Goal: Task Accomplishment & Management: Use online tool/utility

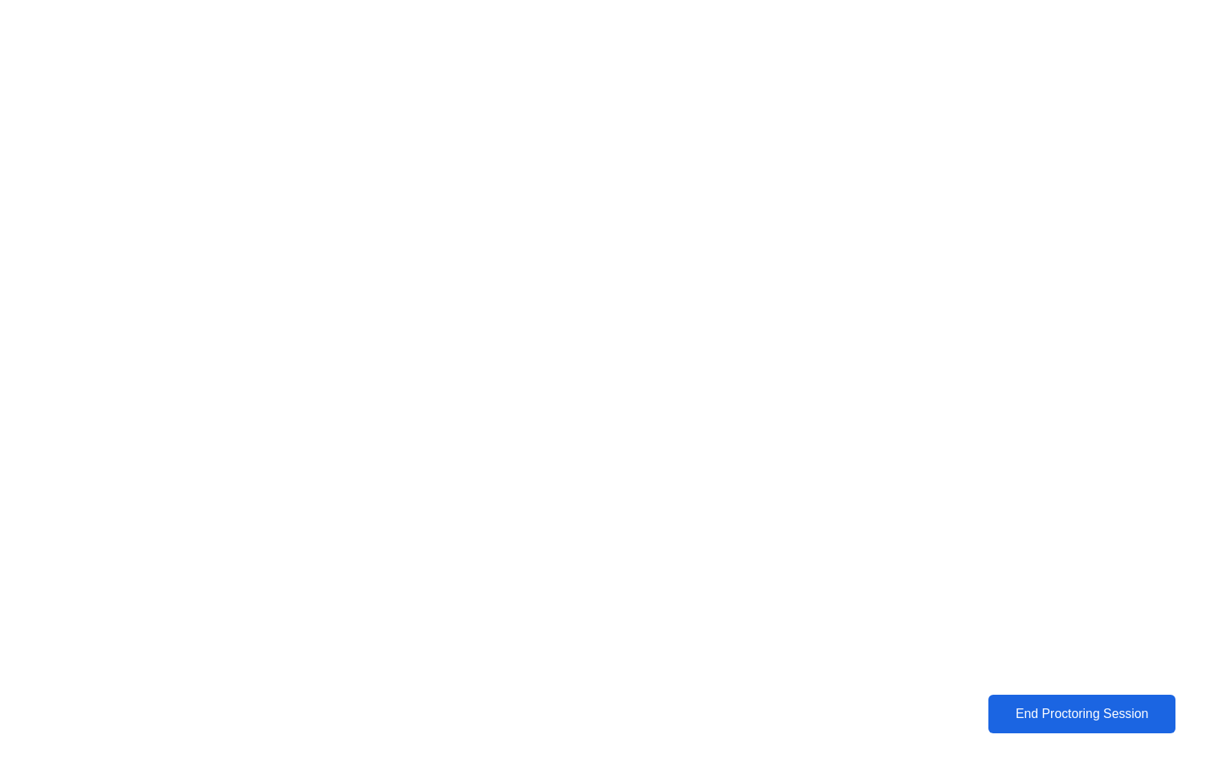
click at [1019, 710] on div "End Proctoring Session" at bounding box center [1081, 714] width 177 height 14
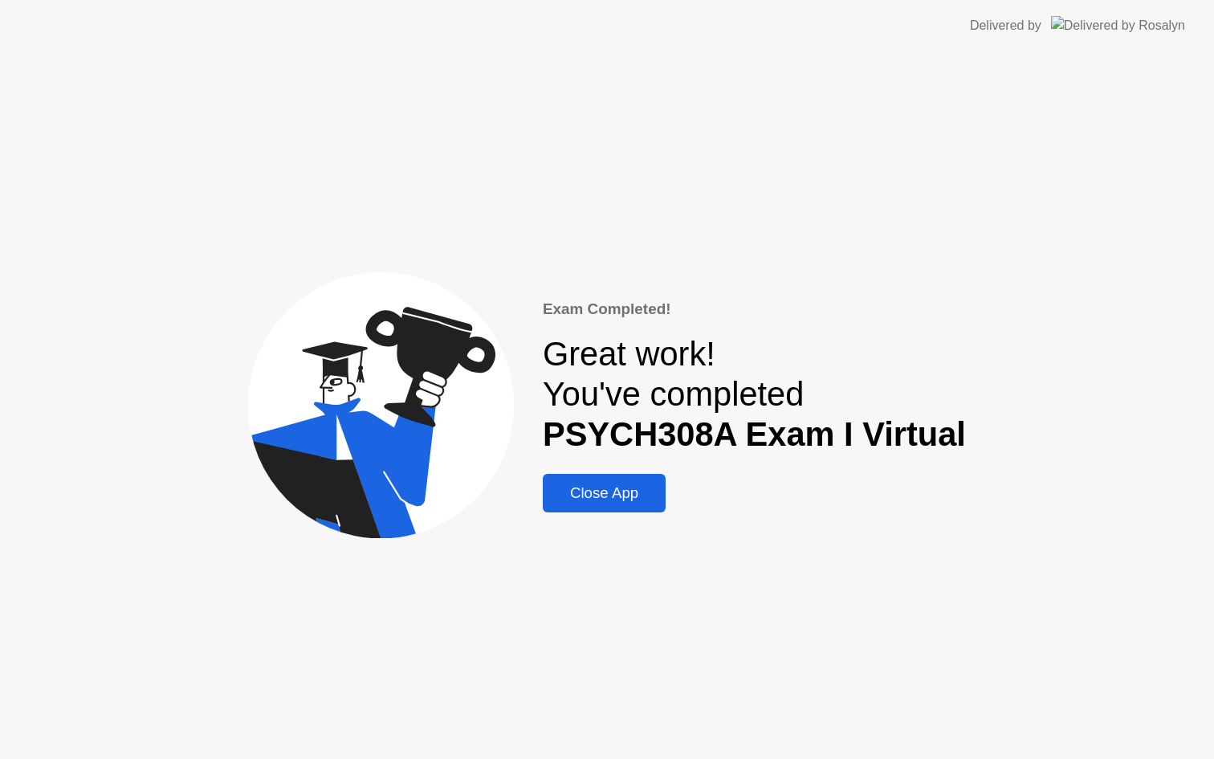
click at [612, 491] on div "Close App" at bounding box center [604, 493] width 113 height 18
